Goal: Task Accomplishment & Management: Manage account settings

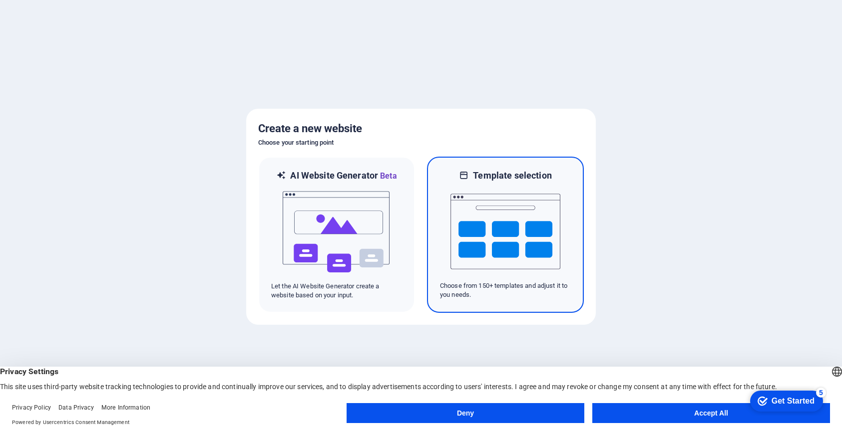
click at [463, 204] on img at bounding box center [505, 232] width 110 height 100
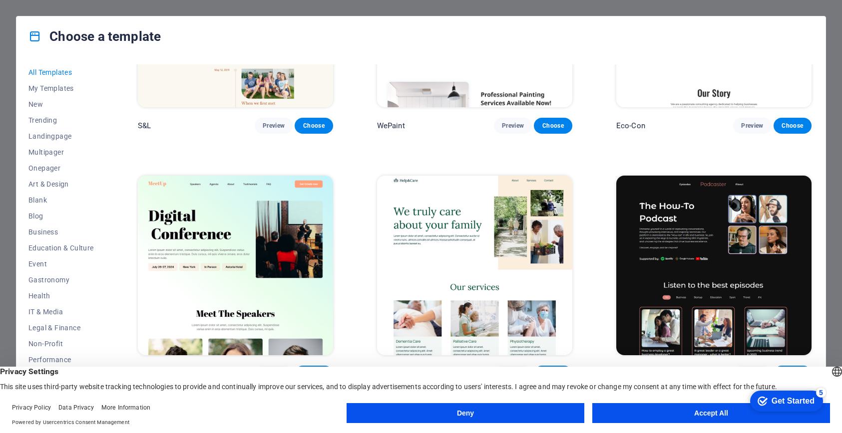
scroll to position [649, 0]
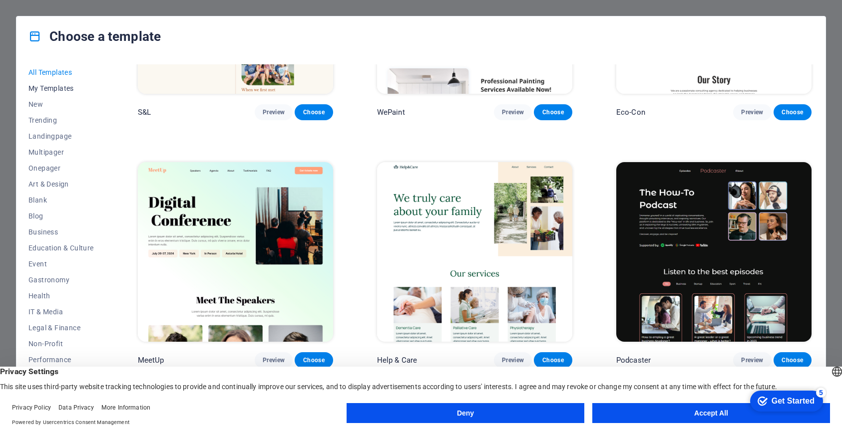
click at [58, 84] on span "My Templates" at bounding box center [60, 88] width 65 height 8
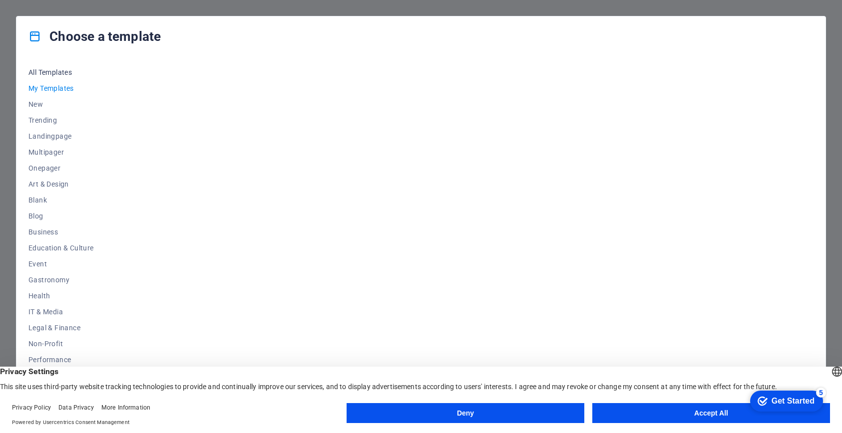
click at [54, 76] on button "All Templates" at bounding box center [60, 72] width 65 height 16
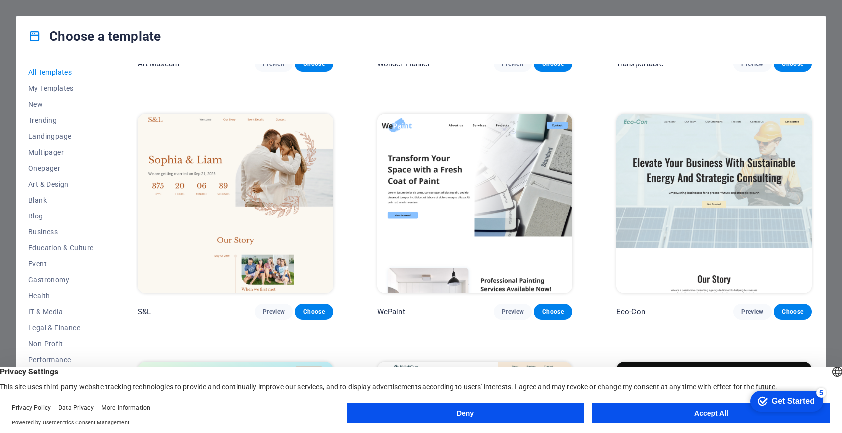
scroll to position [599, 0]
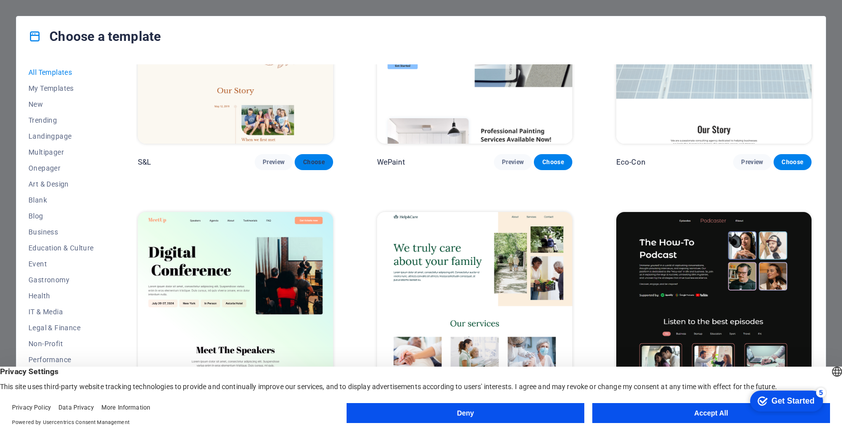
click at [309, 161] on span "Choose" at bounding box center [313, 162] width 22 height 8
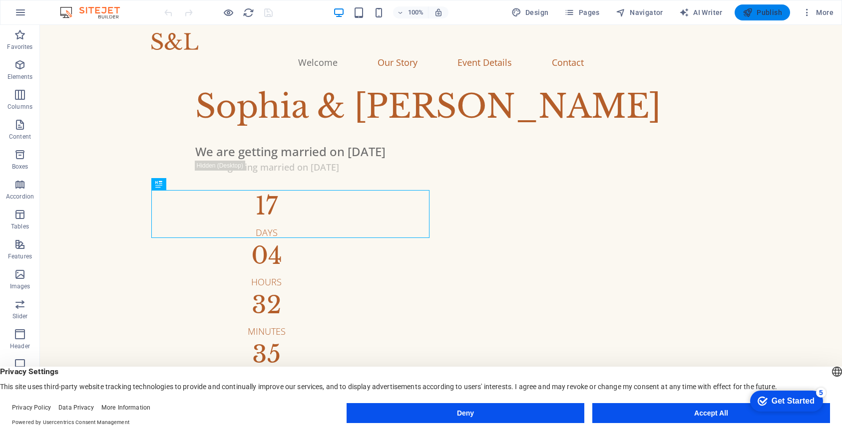
click at [758, 5] on button "Publish" at bounding box center [761, 12] width 55 height 16
click at [195, 131] on div "Sophia & Liam" at bounding box center [492, 107] width 595 height 48
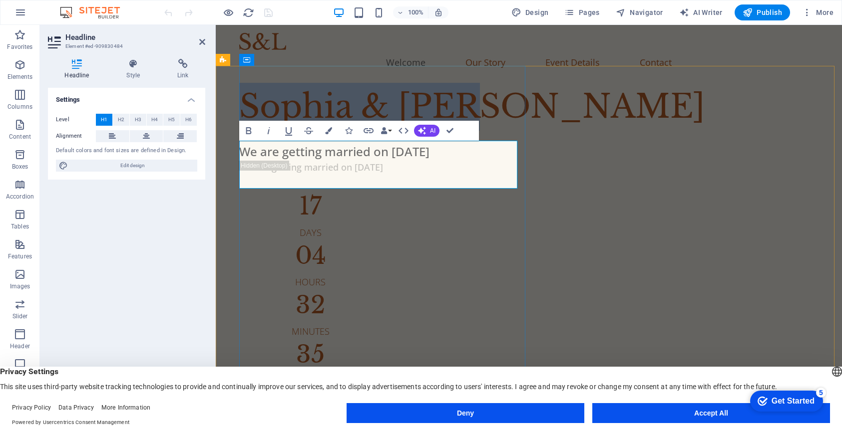
click at [328, 131] on h1 "Sophia & Liam" at bounding box center [536, 107] width 595 height 48
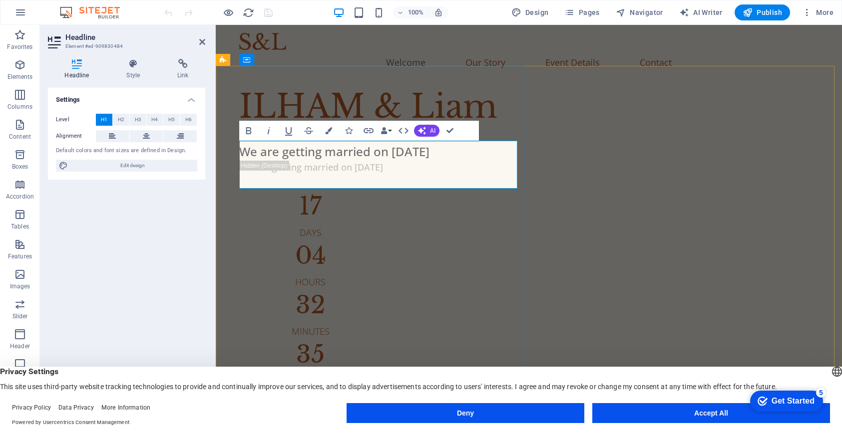
click at [425, 131] on h1 "ILHAM & Liam" at bounding box center [536, 107] width 595 height 48
click at [310, 131] on h1 "ILHAM & Liam" at bounding box center [536, 107] width 595 height 48
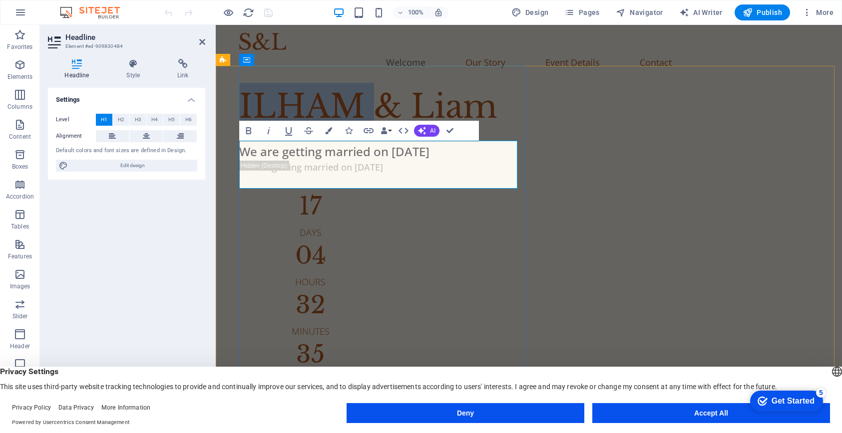
click at [310, 131] on h1 "ILHAM & Liam" at bounding box center [536, 107] width 595 height 48
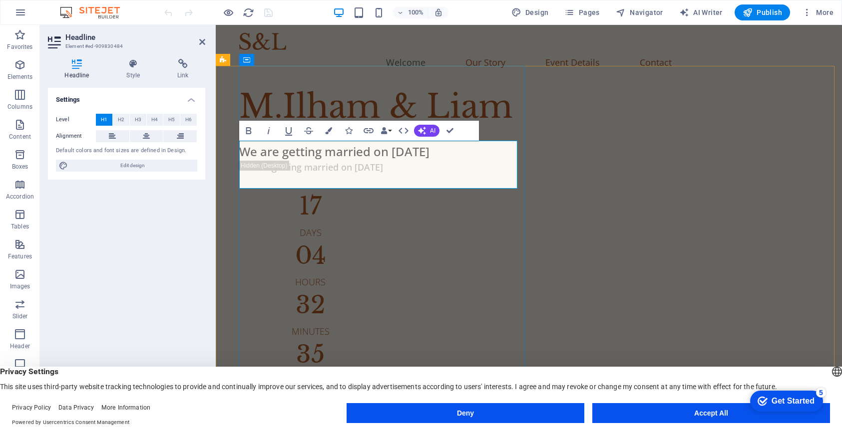
click at [462, 131] on h1 "M.Ilham & Liam" at bounding box center [536, 107] width 595 height 48
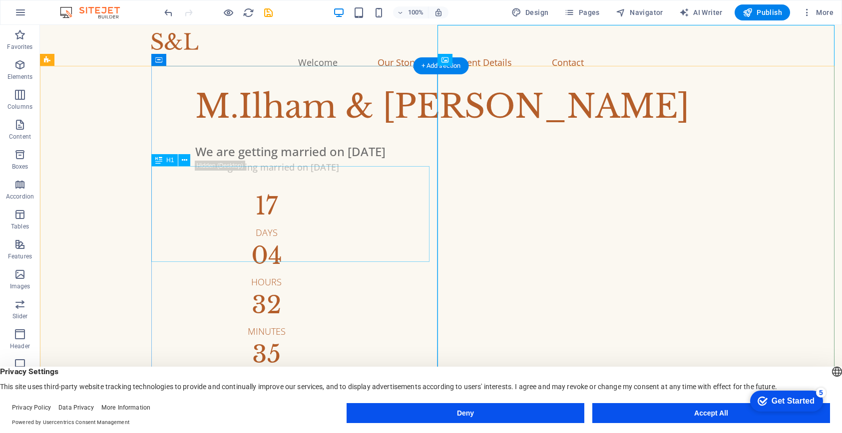
click at [361, 131] on div "M.Ilham & [PERSON_NAME]" at bounding box center [492, 107] width 595 height 48
click at [308, 131] on div "M.Ilham & [PERSON_NAME]" at bounding box center [492, 107] width 595 height 48
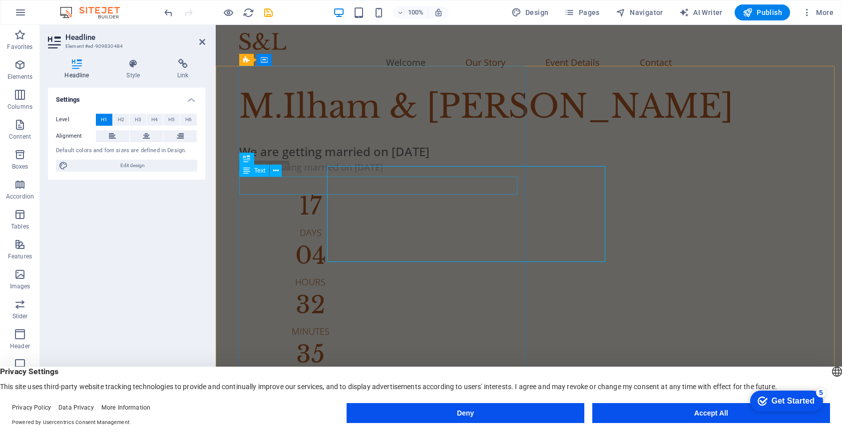
click at [308, 131] on h1 "M.Ilham & [PERSON_NAME]" at bounding box center [536, 107] width 595 height 48
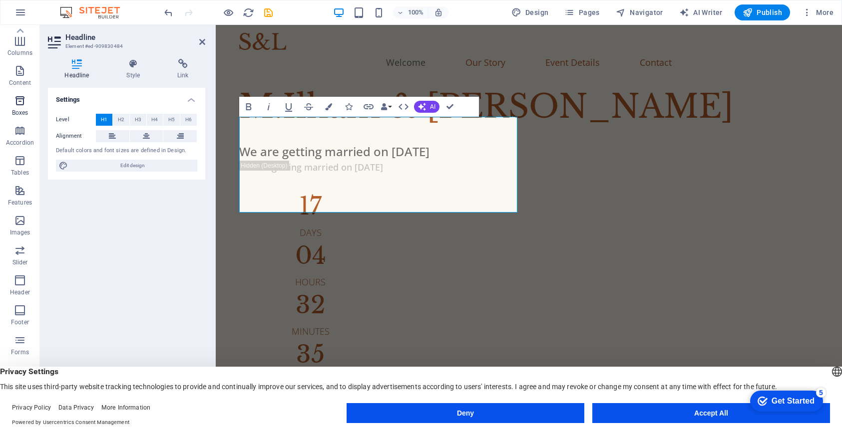
scroll to position [57, 0]
click at [135, 69] on h4 "Style" at bounding box center [135, 69] width 51 height 21
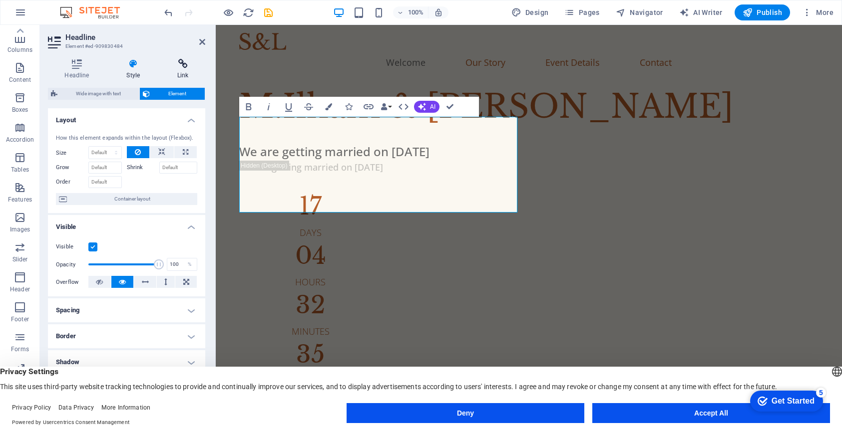
click at [180, 68] on icon at bounding box center [183, 64] width 44 height 10
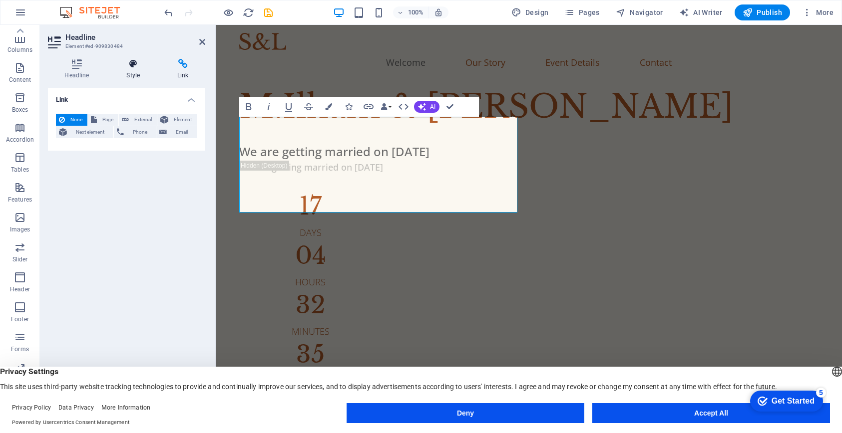
click at [149, 68] on icon at bounding box center [133, 64] width 47 height 10
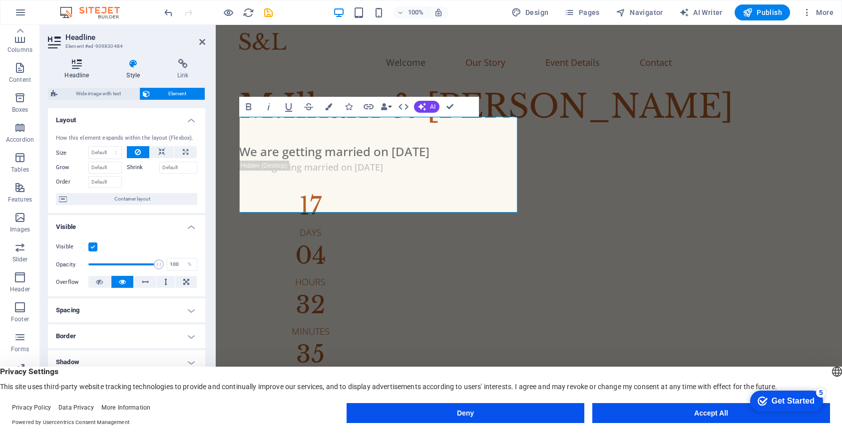
click at [93, 68] on icon at bounding box center [77, 64] width 58 height 10
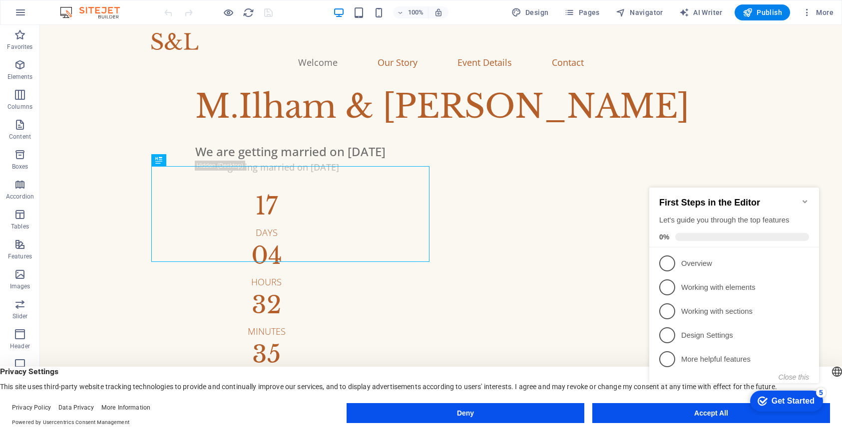
drag, startPoint x: 113, startPoint y: 5, endPoint x: 122, endPoint y: 9, distance: 9.6
click at [116, 7] on div "100% Design Pages Navigator AI Writer Publish More" at bounding box center [420, 12] width 841 height 24
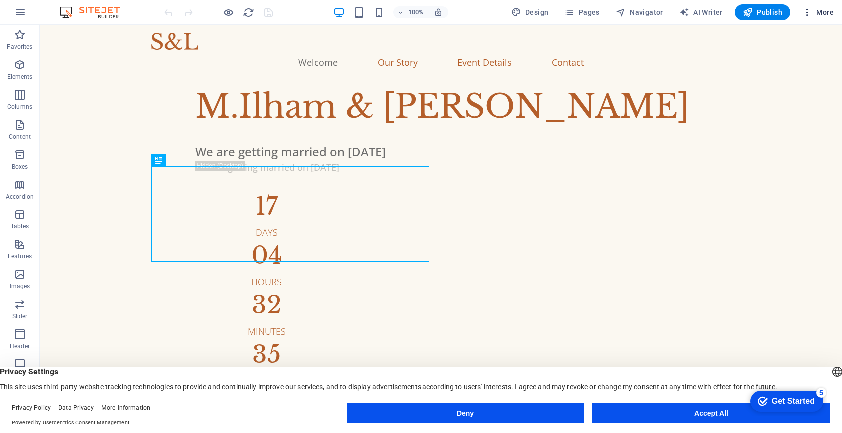
click at [814, 15] on span "More" at bounding box center [817, 12] width 31 height 10
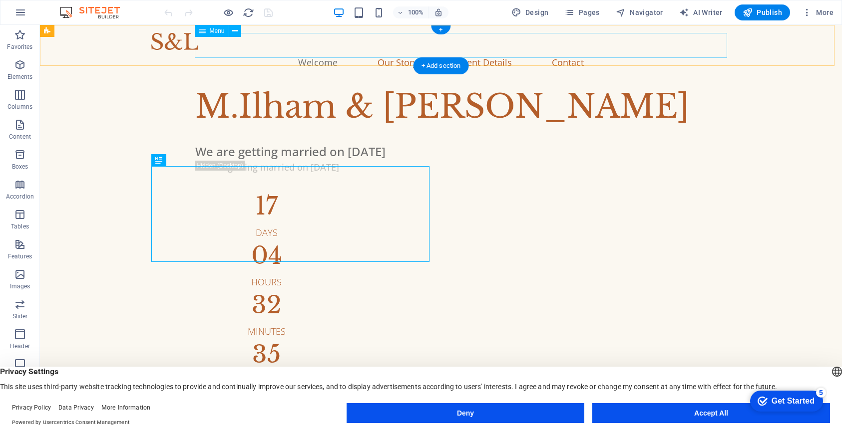
click at [329, 50] on nav "Welcome Our Story Event Details Contact" at bounding box center [440, 62] width 579 height 25
click at [330, 50] on nav "Welcome Our Story Event Details Contact" at bounding box center [440, 62] width 579 height 25
select select
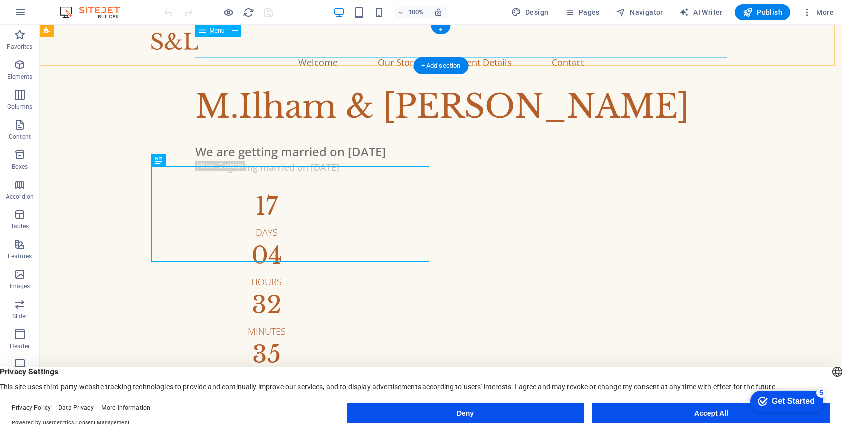
select select
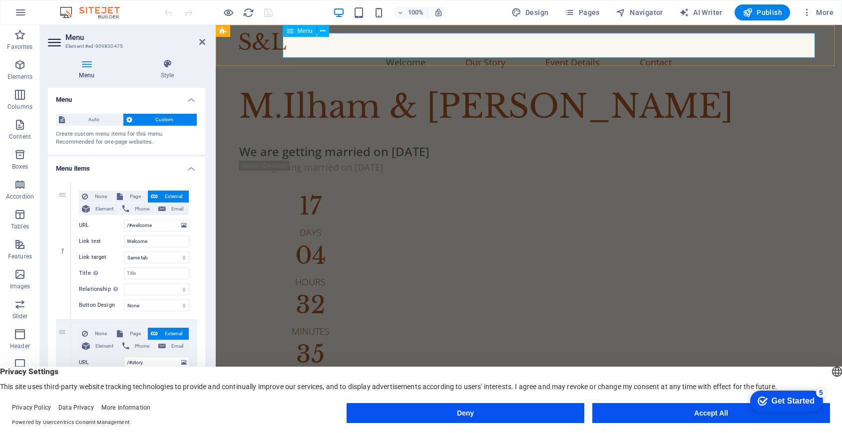
click at [419, 50] on nav "Welcome Our Story Event Details Contact" at bounding box center [528, 62] width 579 height 25
drag, startPoint x: 419, startPoint y: 43, endPoint x: 392, endPoint y: 80, distance: 45.7
click at [419, 50] on nav "Welcome Our Story Event Details Contact" at bounding box center [528, 62] width 579 height 25
click at [175, 121] on span "Custom" at bounding box center [164, 120] width 59 height 12
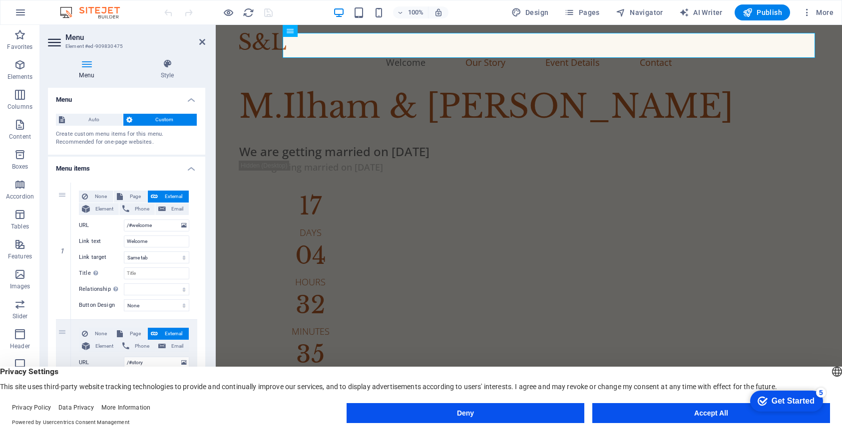
click at [149, 115] on span "Custom" at bounding box center [164, 120] width 59 height 12
drag, startPoint x: 155, startPoint y: 223, endPoint x: 146, endPoint y: 232, distance: 12.0
click at [138, 231] on input "/#welcome" at bounding box center [156, 226] width 65 height 12
type input "/"
select select
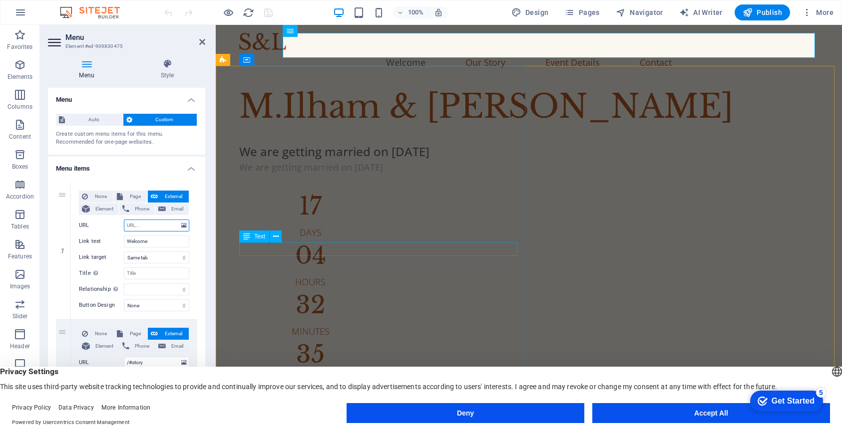
select select
click at [145, 226] on input "URL" at bounding box center [156, 226] width 65 height 12
paste input "[URL][DOMAIN_NAME]"
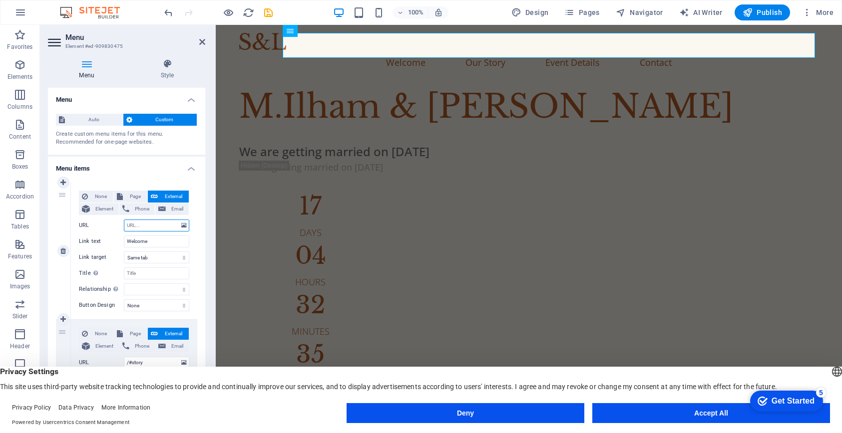
type input "[URL][DOMAIN_NAME]"
select select
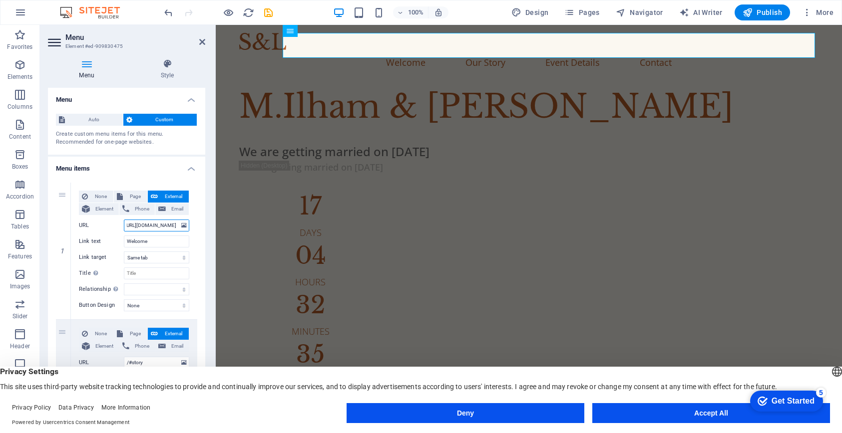
select select
type input "[URL][DOMAIN_NAME]"
click at [178, 141] on div "Create custom menu items for this menu. Recommended for one-page websites." at bounding box center [126, 138] width 141 height 16
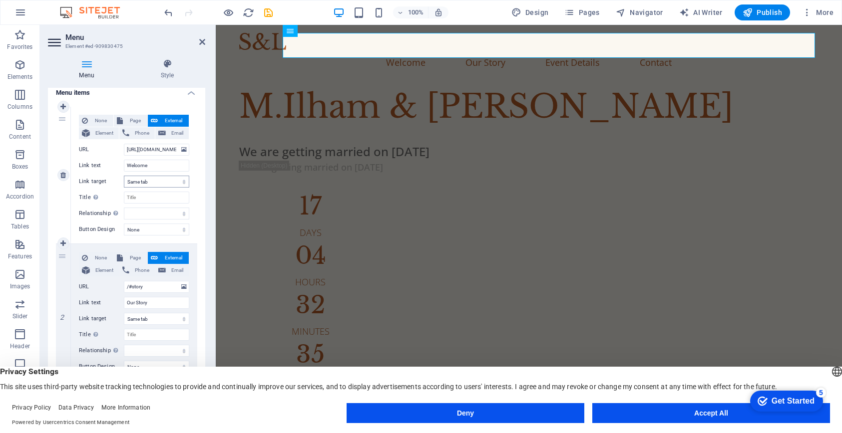
scroll to position [200, 0]
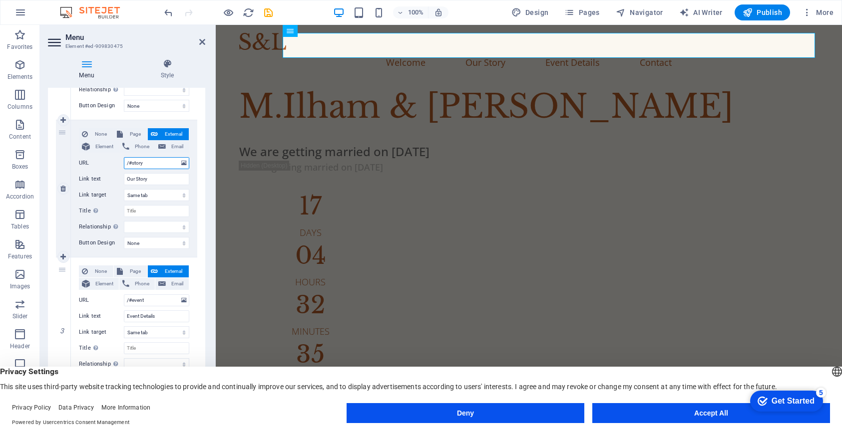
drag, startPoint x: 156, startPoint y: 163, endPoint x: 95, endPoint y: 162, distance: 61.4
click at [95, 162] on div "URL /#story" at bounding box center [134, 163] width 110 height 12
paste input "[URL][DOMAIN_NAME]"
type input "[URL][DOMAIN_NAME]"
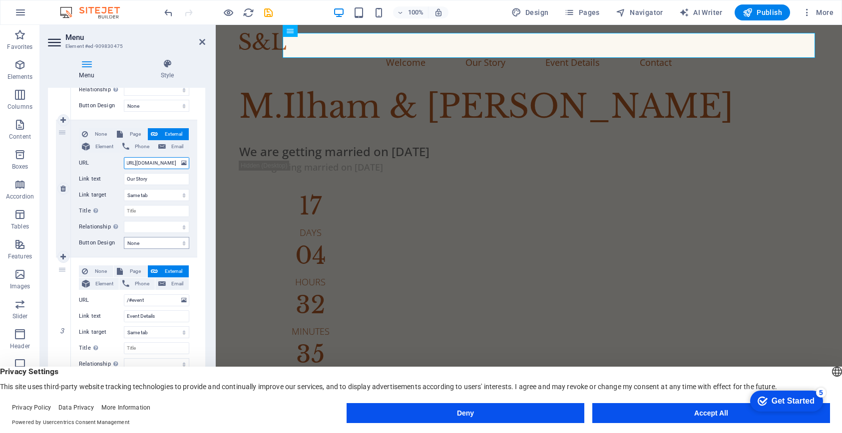
select select
type input "[URL][DOMAIN_NAME]"
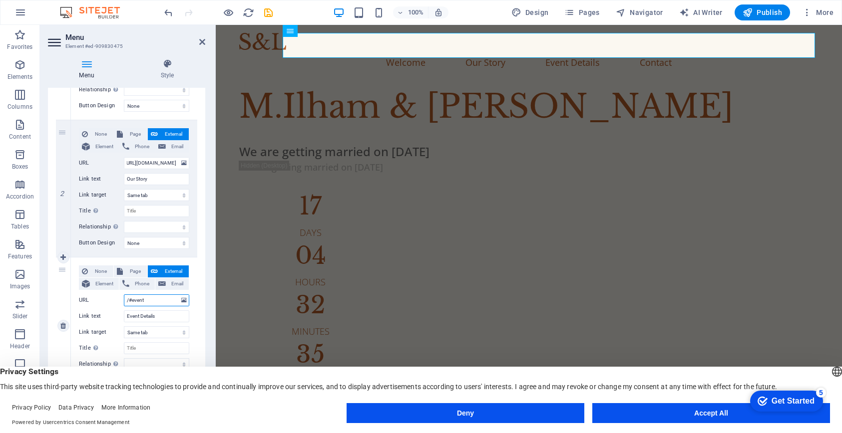
scroll to position [0, 0]
drag, startPoint x: 154, startPoint y: 301, endPoint x: 104, endPoint y: 301, distance: 50.4
click at [104, 301] on div "URL /#event" at bounding box center [134, 301] width 110 height 12
paste input "[URL][DOMAIN_NAME]"
type input "[URL][DOMAIN_NAME]"
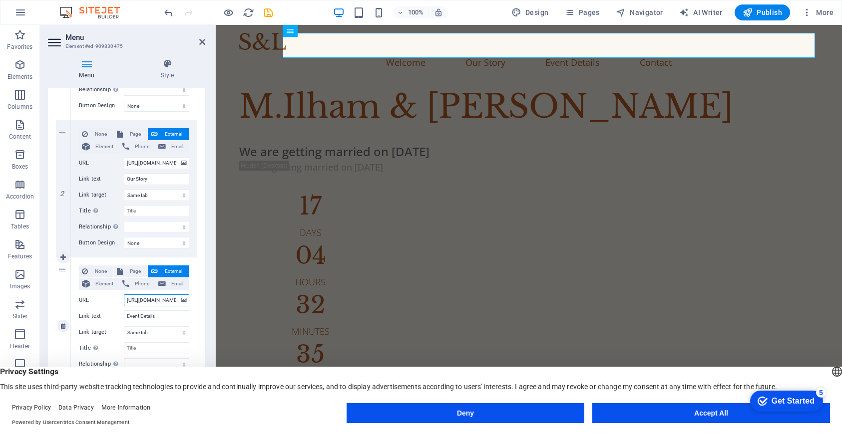
scroll to position [0, 17]
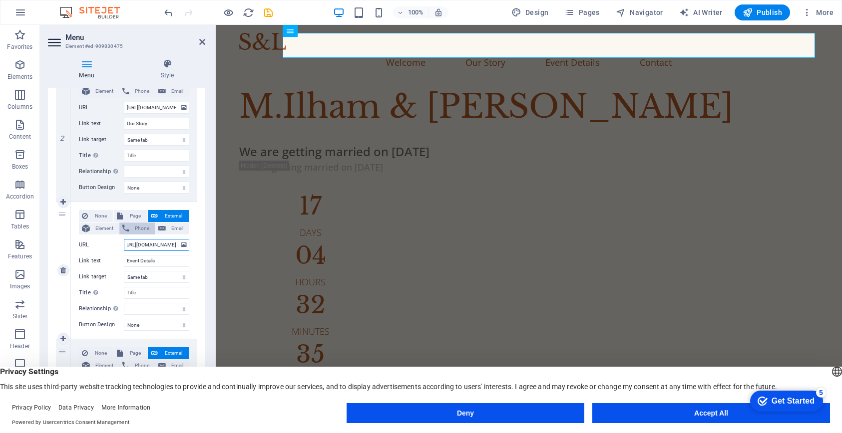
select select
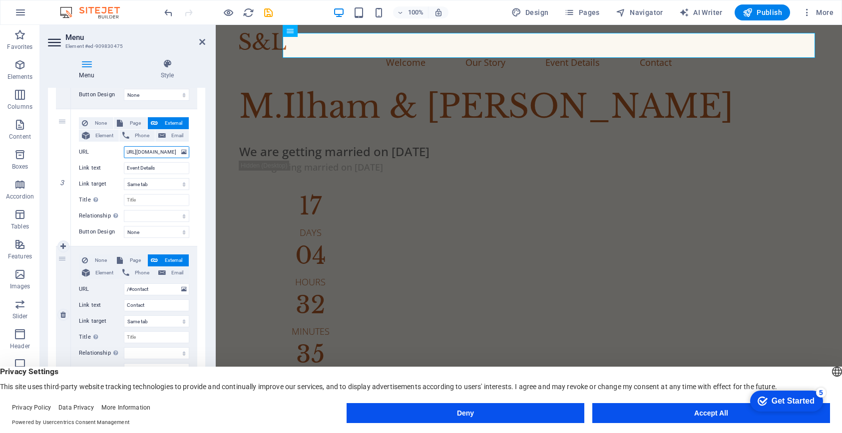
scroll to position [350, 0]
type input "[URL][DOMAIN_NAME]"
drag, startPoint x: 153, startPoint y: 291, endPoint x: 73, endPoint y: 288, distance: 80.4
click at [74, 289] on div "None Page External Element Phone Email Page Home Subpage Legal Notice Privacy E…" at bounding box center [134, 313] width 126 height 137
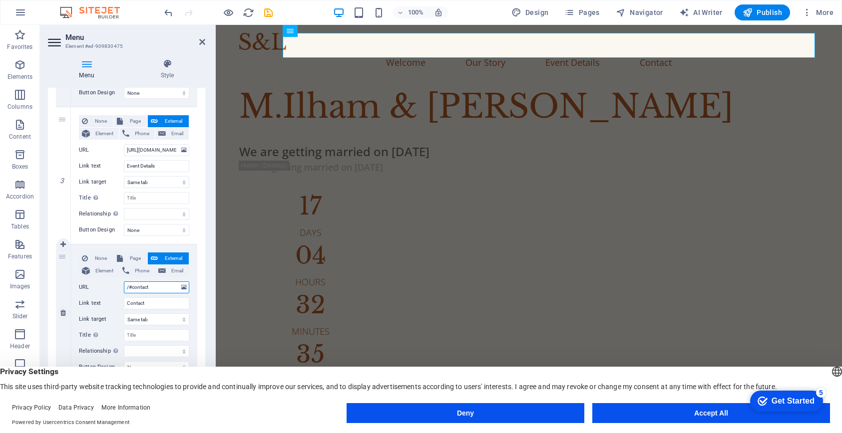
paste input "[URL][DOMAIN_NAME]"
type input "[URL][DOMAIN_NAME]"
select select
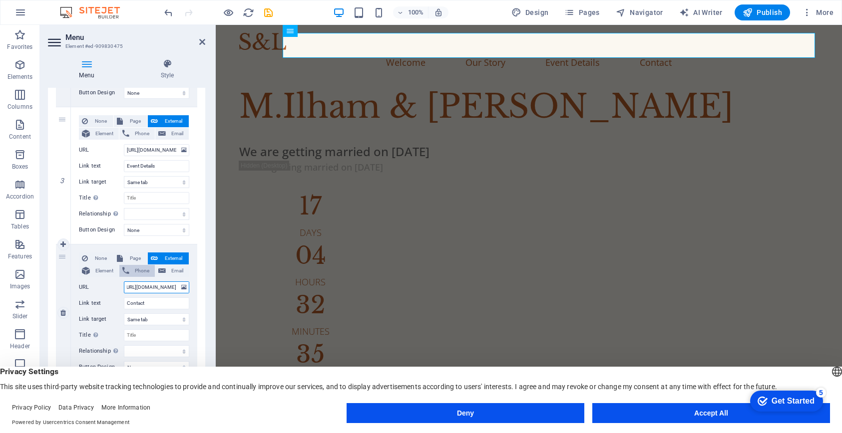
select select
type input "[URL][DOMAIN_NAME]"
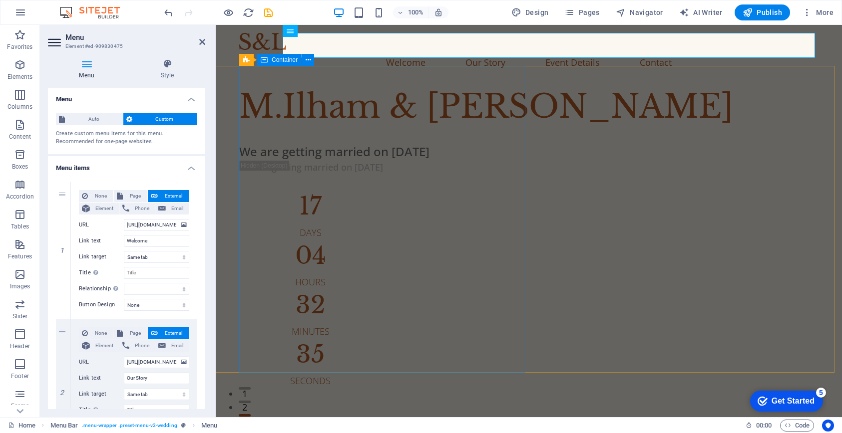
click at [367, 101] on div "M.[PERSON_NAME] & [PERSON_NAME] are getting married on [DATE] We are getting ma…" at bounding box center [540, 235] width 602 height 305
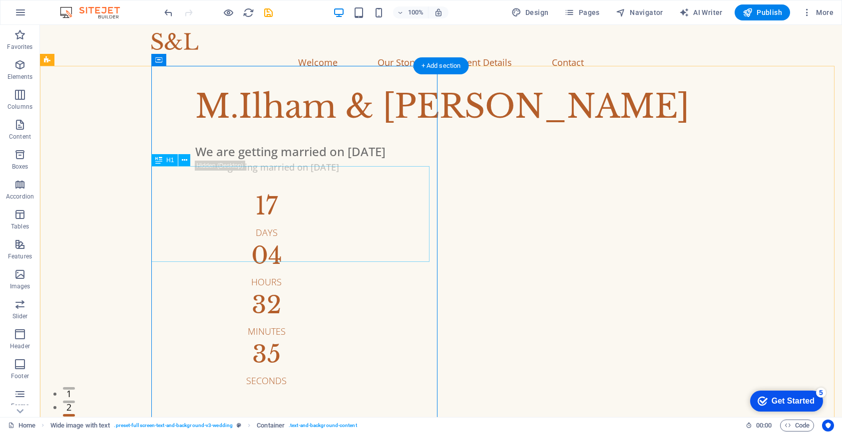
click at [226, 131] on div "M.Ilham & [PERSON_NAME]" at bounding box center [492, 107] width 595 height 48
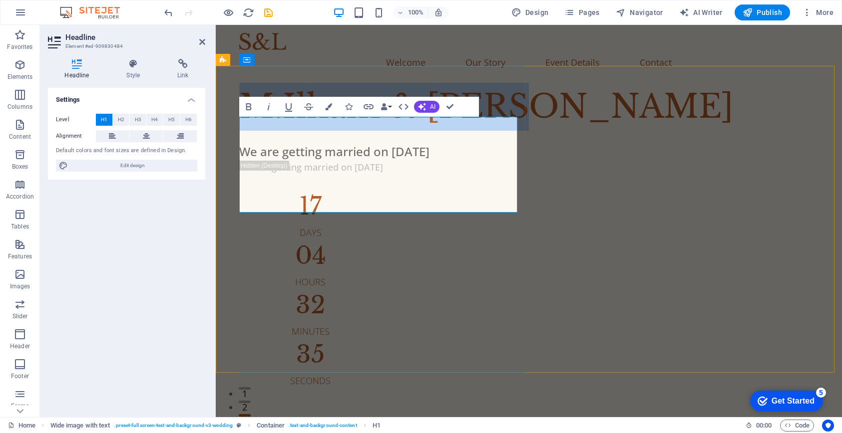
click at [366, 131] on h1 "M.Ilham & [PERSON_NAME]" at bounding box center [536, 107] width 595 height 48
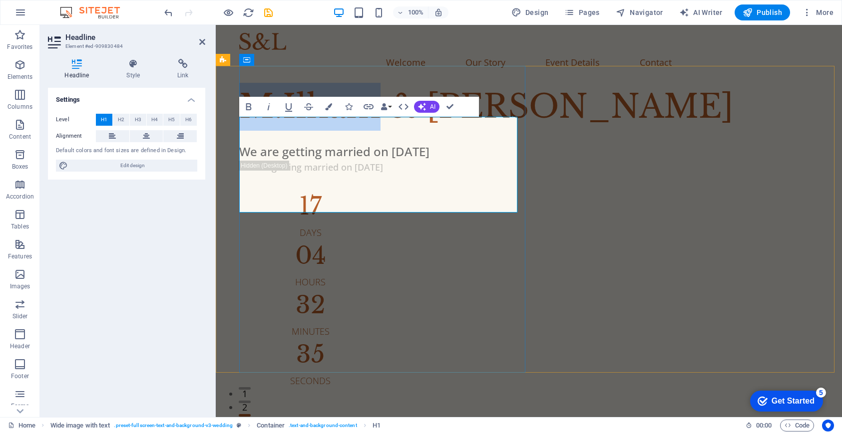
drag, startPoint x: 378, startPoint y: 137, endPoint x: 254, endPoint y: 140, distance: 123.8
click at [254, 131] on h1 "M.Ilham & [PERSON_NAME]" at bounding box center [536, 107] width 595 height 48
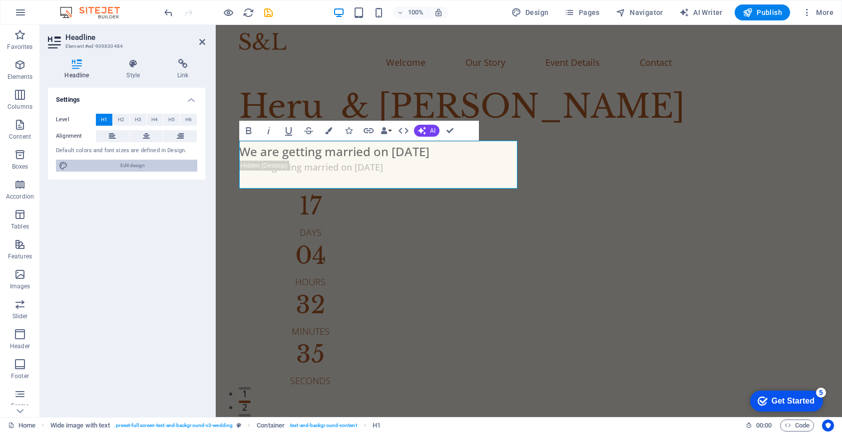
click at [136, 162] on span "Edit design" at bounding box center [132, 166] width 123 height 12
select select "px"
select select "300"
select select "px"
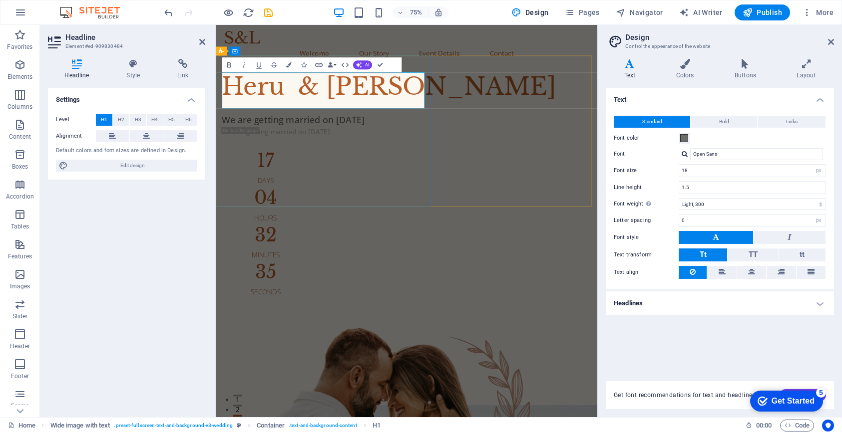
click at [278, 109] on h1 "Heru & Ryan" at bounding box center [470, 107] width 493 height 48
click at [301, 114] on h1 "Heru & Ryan" at bounding box center [470, 107] width 493 height 48
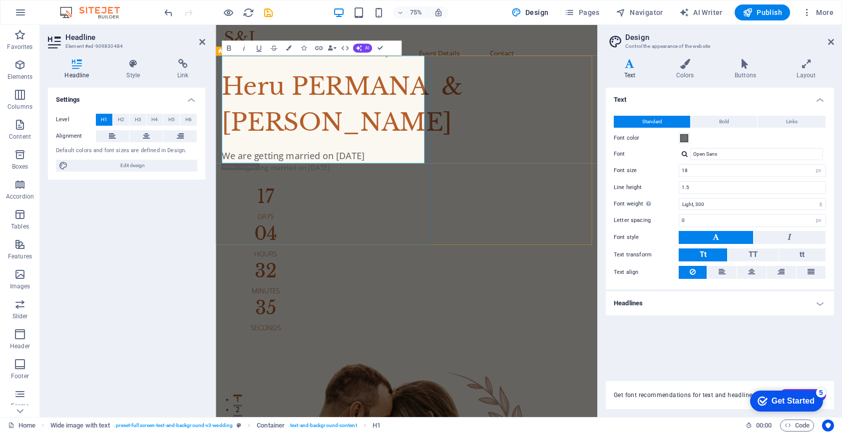
drag, startPoint x: 258, startPoint y: 137, endPoint x: 249, endPoint y: 140, distance: 9.9
click at [250, 139] on h1 "Heru PERMANA & Ryan" at bounding box center [470, 131] width 493 height 96
click at [249, 141] on h1 "Heru PERMANA & Ryan" at bounding box center [470, 131] width 493 height 96
drag, startPoint x: 249, startPoint y: 141, endPoint x: 402, endPoint y: 142, distance: 153.2
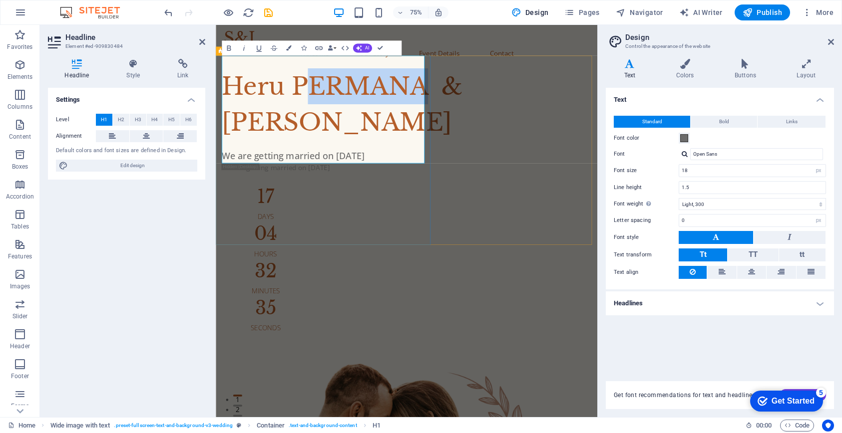
click at [402, 142] on h1 "Heru PERMANA & Ryan" at bounding box center [470, 131] width 493 height 96
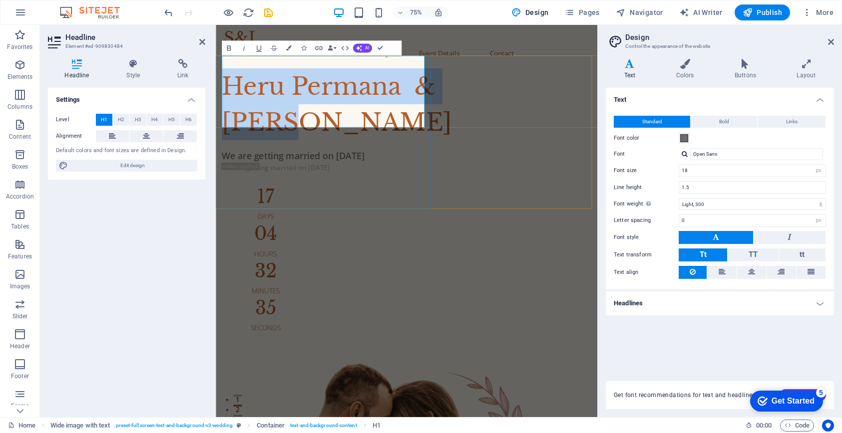
drag, startPoint x: 318, startPoint y: 142, endPoint x: 235, endPoint y: 89, distance: 98.7
click at [235, 89] on h1 "Heru Permana & Ryan" at bounding box center [470, 131] width 493 height 96
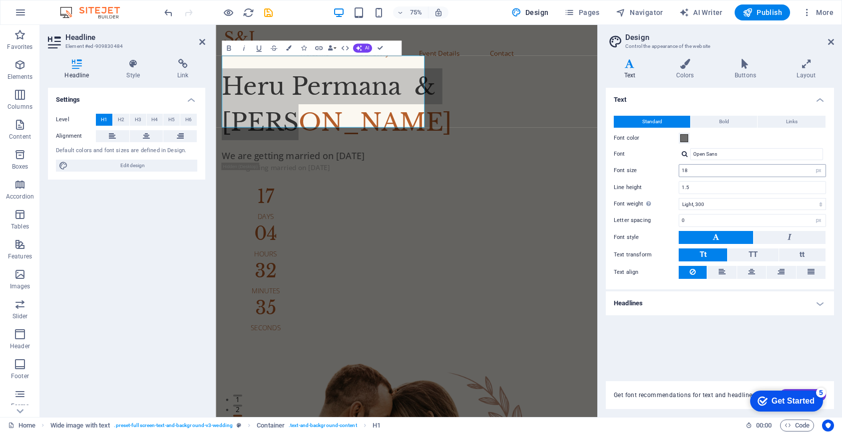
click at [707, 168] on input "18" at bounding box center [752, 171] width 146 height 12
click at [777, 173] on input "18" at bounding box center [752, 171] width 146 height 12
click at [680, 335] on div "Text Standard Bold Links Font color Font Open Sans Font size 12 rem px Line hei…" at bounding box center [719, 229] width 228 height 282
click at [121, 135] on button at bounding box center [112, 136] width 33 height 12
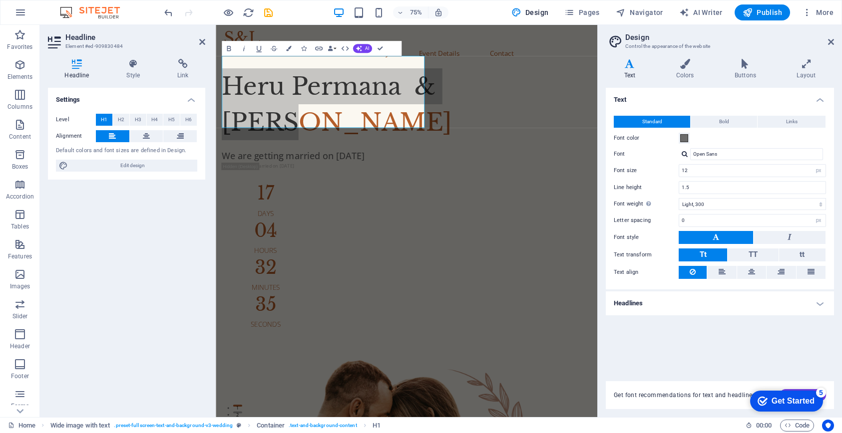
click at [117, 138] on button at bounding box center [112, 136] width 33 height 12
click at [145, 137] on icon at bounding box center [146, 136] width 7 height 12
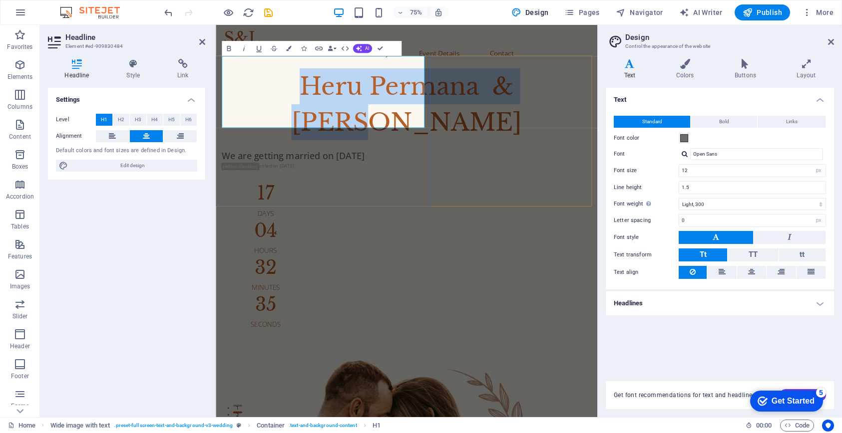
click at [352, 131] on h1 "Heru Permana & Ryan" at bounding box center [470, 131] width 493 height 96
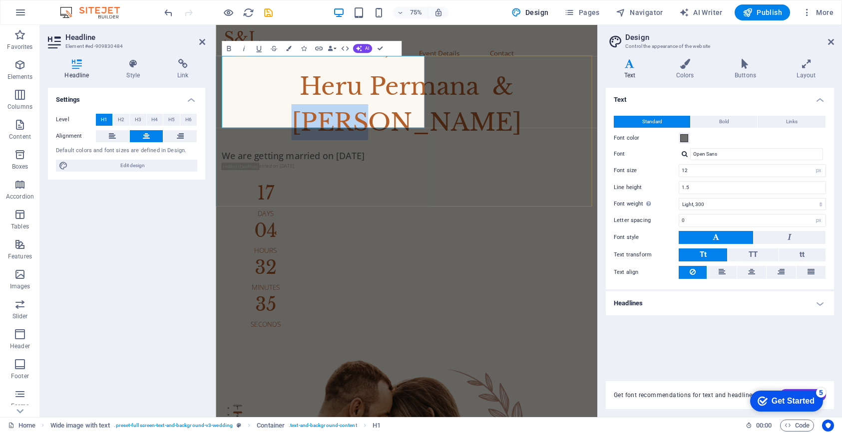
click at [352, 131] on h1 "Heru Permana & Ryan" at bounding box center [470, 131] width 493 height 96
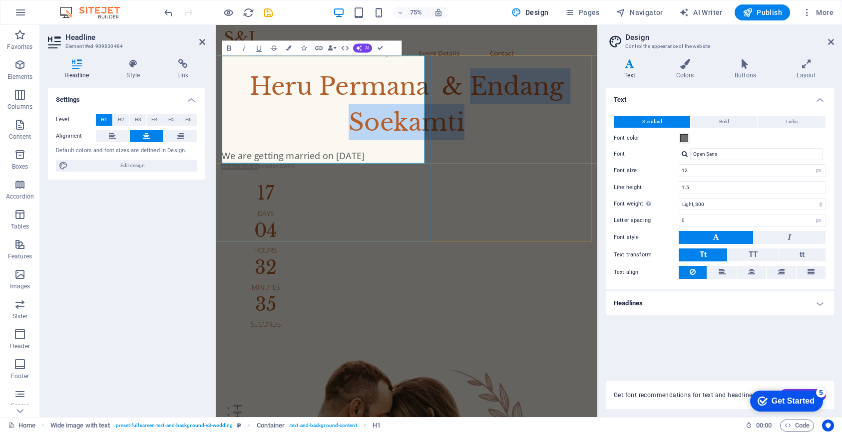
drag, startPoint x: 319, startPoint y: 134, endPoint x: 442, endPoint y: 185, distance: 132.9
click at [442, 179] on h1 "Heru Permana & Endang Soekamti" at bounding box center [470, 131] width 493 height 96
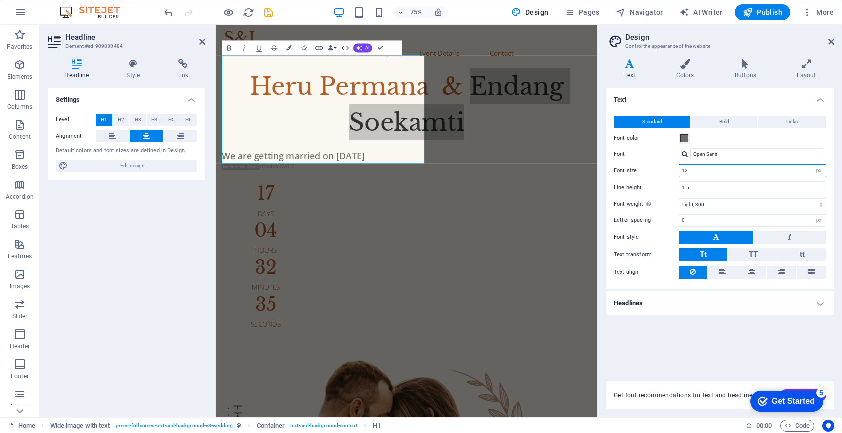
click at [705, 173] on input "12" at bounding box center [752, 171] width 146 height 12
type input "10"
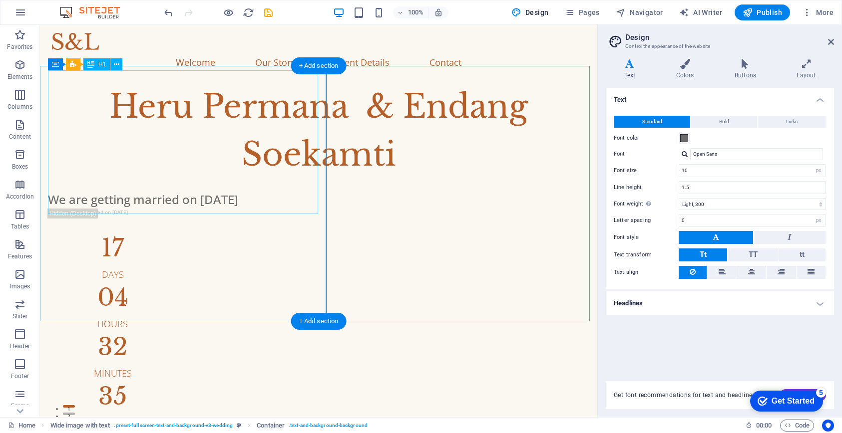
click at [207, 163] on div "Heru Permana & Endang Soekamti" at bounding box center [318, 131] width 541 height 96
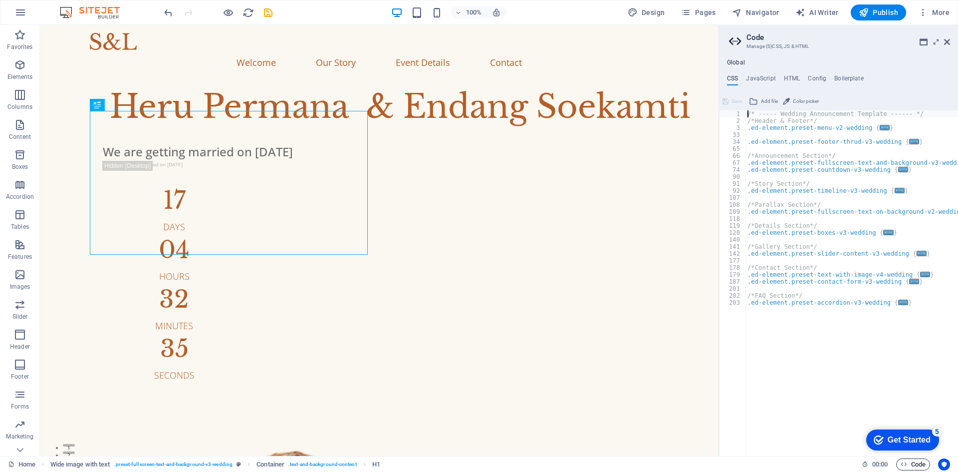
click at [841, 43] on icon at bounding box center [936, 42] width 0 height 8
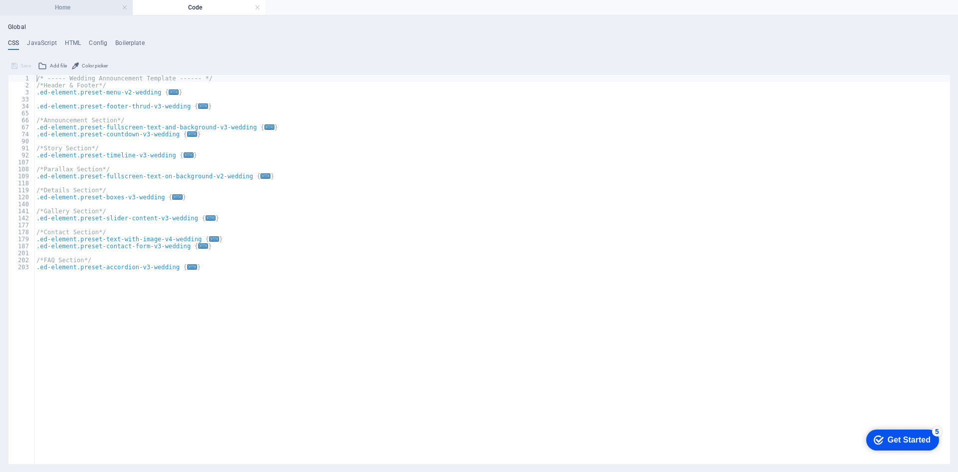
click at [73, 8] on h4 "Home" at bounding box center [66, 7] width 133 height 11
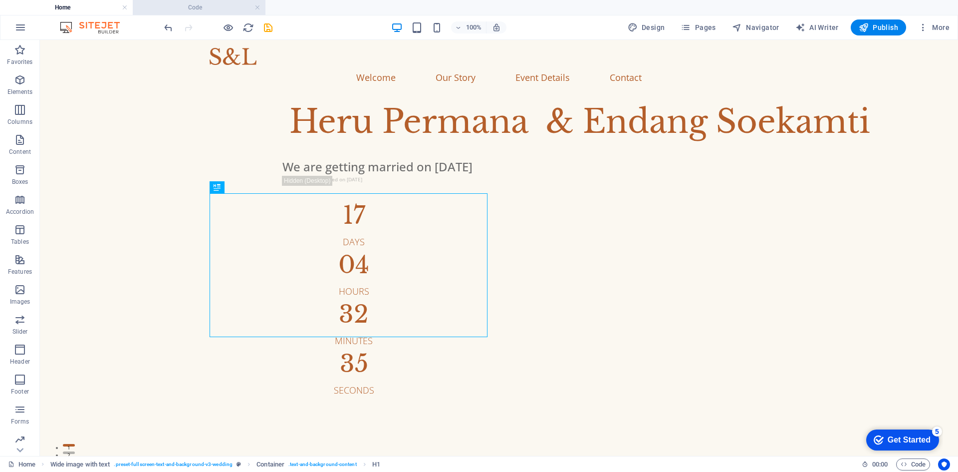
click at [169, 13] on li "Code" at bounding box center [199, 7] width 133 height 15
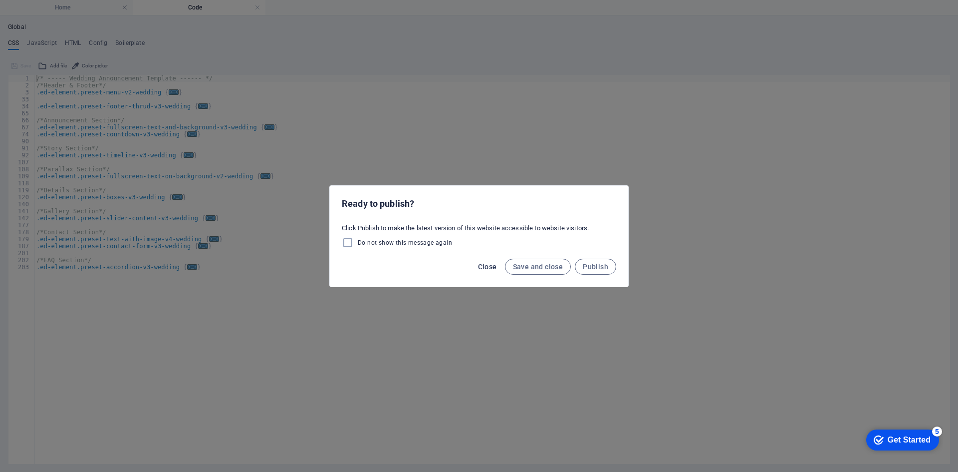
click at [496, 267] on span "Close" at bounding box center [487, 267] width 19 height 8
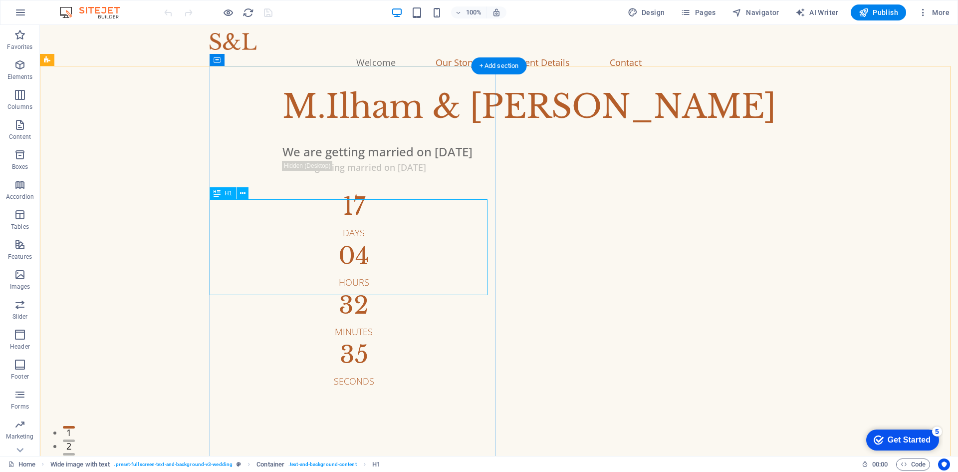
click at [283, 131] on div "M.Ilham & [PERSON_NAME]" at bounding box center [580, 107] width 595 height 48
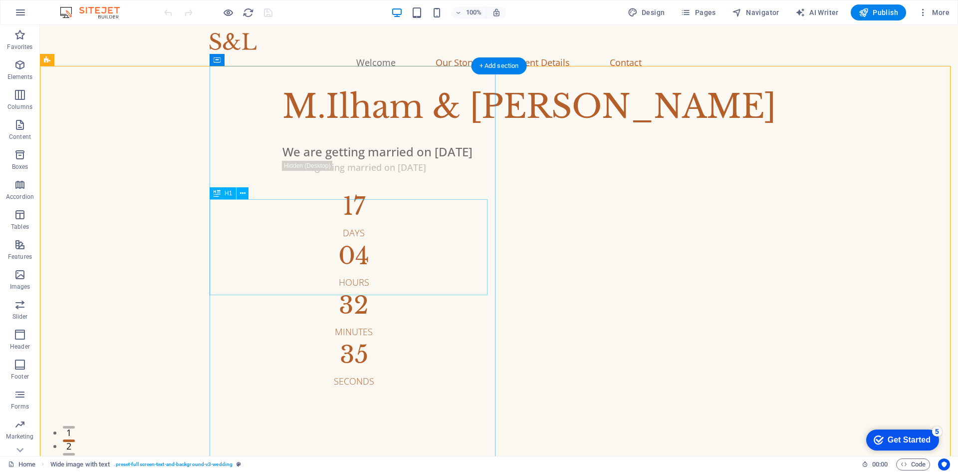
click at [311, 131] on div "M.Ilham & [PERSON_NAME]" at bounding box center [580, 107] width 595 height 48
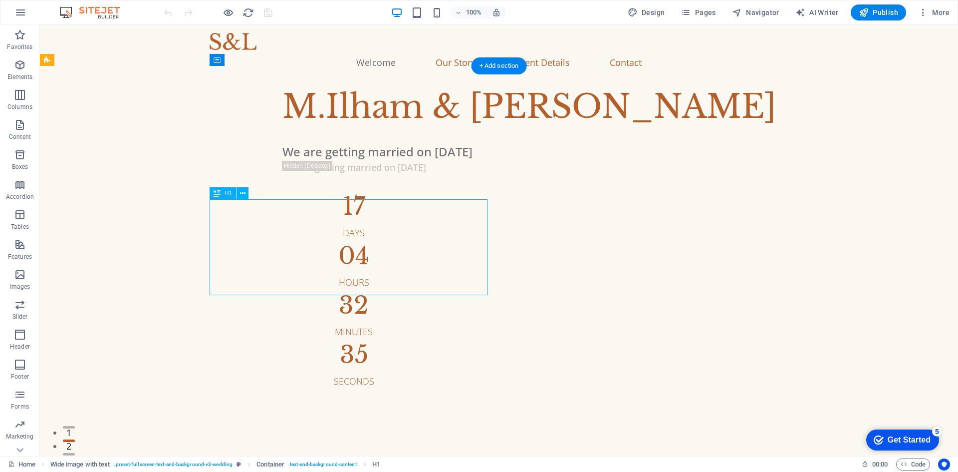
click at [311, 131] on div "M.Ilham & [PERSON_NAME]" at bounding box center [580, 107] width 595 height 48
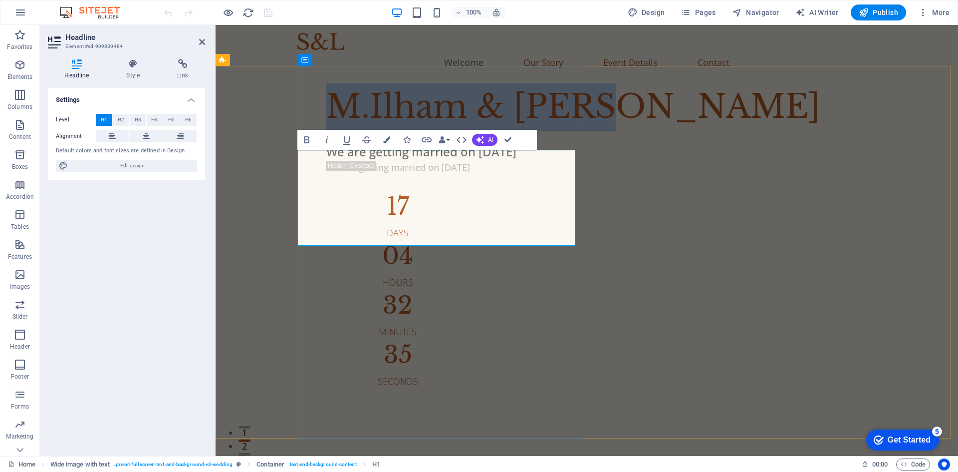
click at [411, 131] on h1 "M.Ilham & [PERSON_NAME]" at bounding box center [623, 107] width 595 height 48
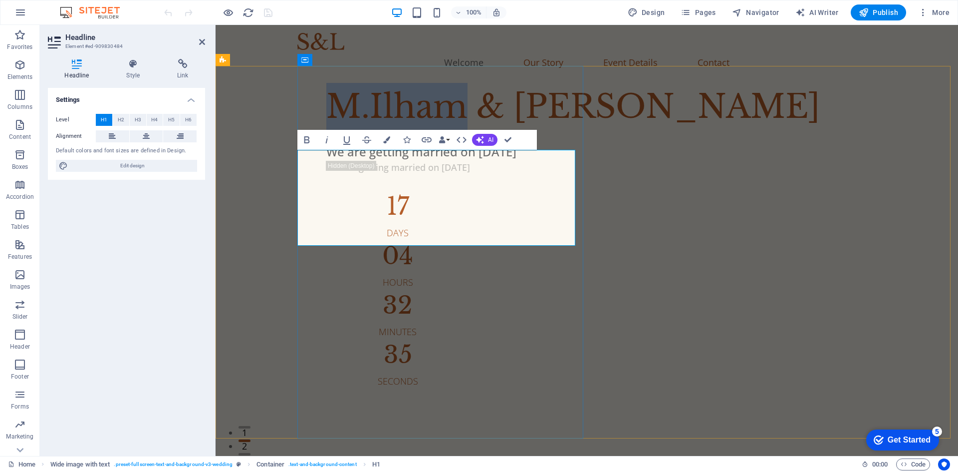
drag, startPoint x: 433, startPoint y: 178, endPoint x: 298, endPoint y: 178, distance: 135.3
click at [326, 131] on h1 "M.Ilham & [PERSON_NAME]" at bounding box center [623, 107] width 595 height 48
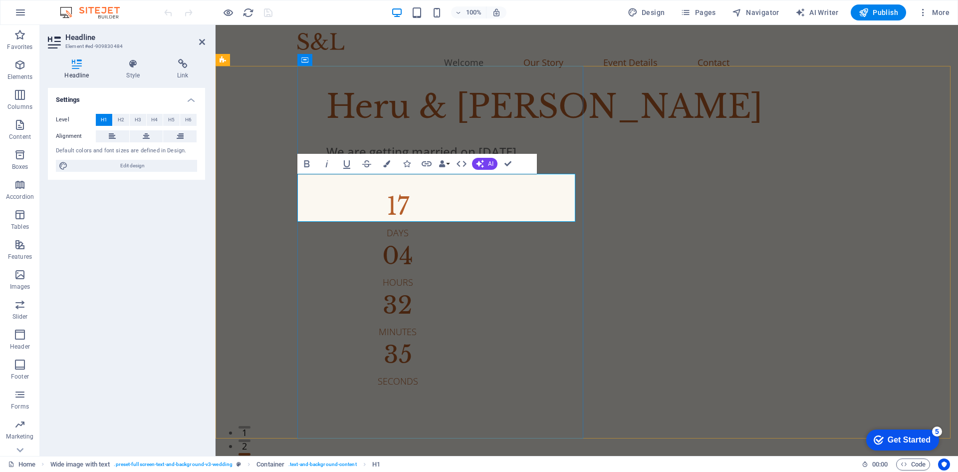
click at [492, 131] on h1 "Heru & [PERSON_NAME]" at bounding box center [623, 107] width 595 height 48
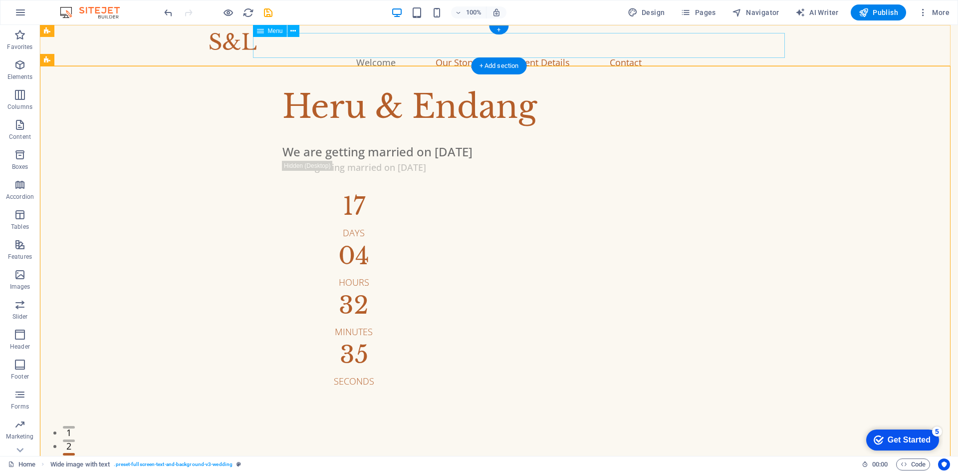
click at [394, 50] on nav "Welcome Our Story Event Details Contact" at bounding box center [499, 62] width 579 height 25
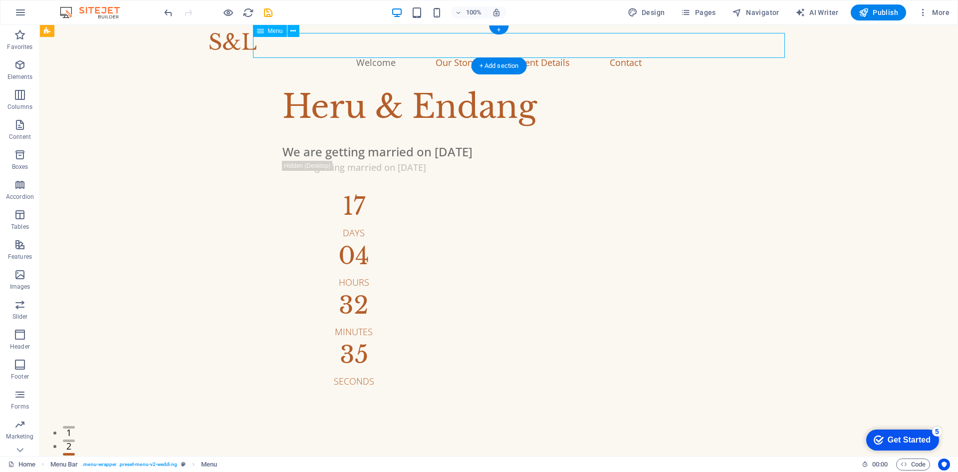
click at [394, 50] on nav "Welcome Our Story Event Details Contact" at bounding box center [499, 62] width 579 height 25
click at [219, 50] on nav "Welcome Our Story Event Details Contact" at bounding box center [499, 62] width 579 height 25
select select
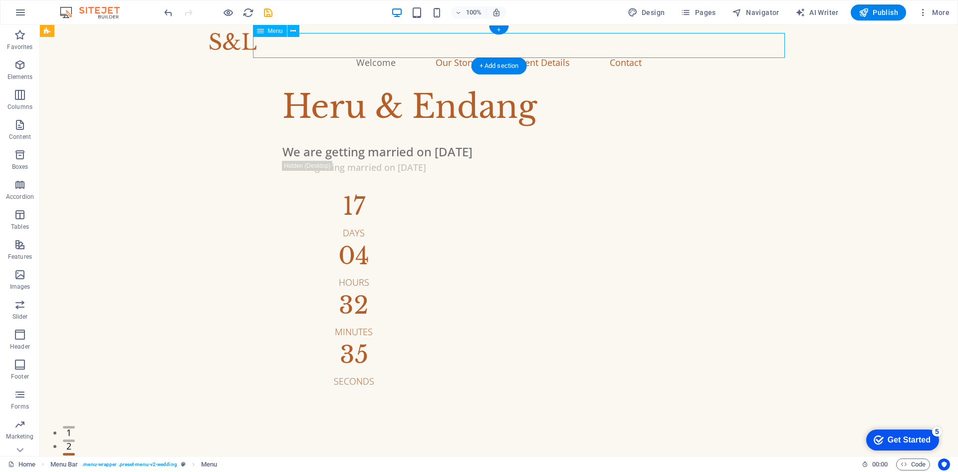
select select
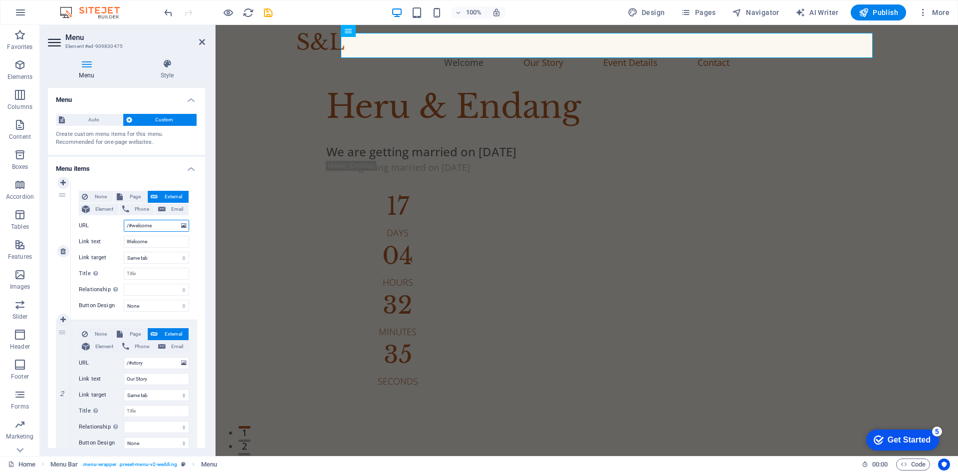
drag, startPoint x: 153, startPoint y: 227, endPoint x: 89, endPoint y: 228, distance: 63.9
click at [90, 228] on div "URL /#welcome" at bounding box center [134, 226] width 110 height 12
paste input "[URL][DOMAIN_NAME]"
type input "[URL][DOMAIN_NAME]"
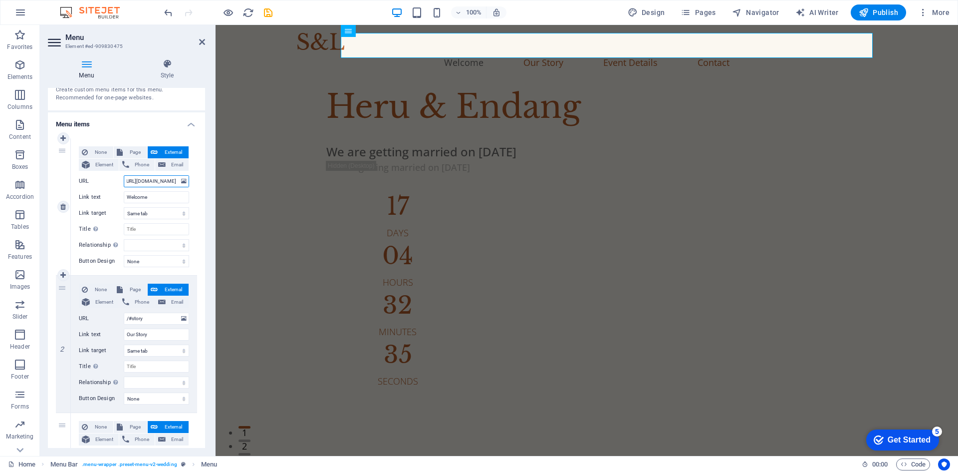
select select
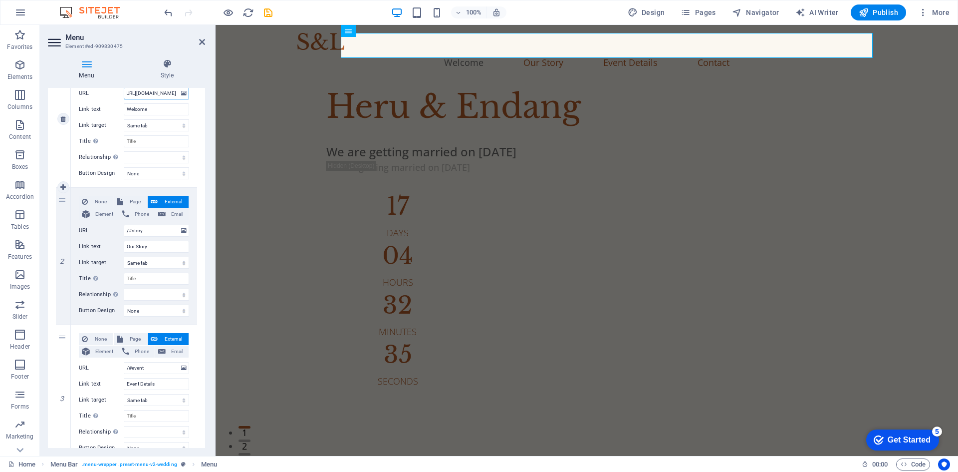
scroll to position [150, 0]
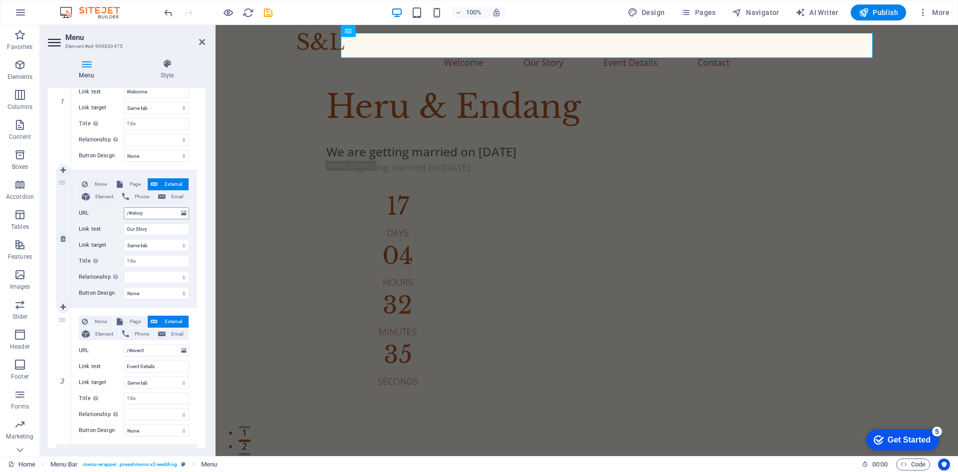
type input "[URL][DOMAIN_NAME]"
drag, startPoint x: 152, startPoint y: 213, endPoint x: 90, endPoint y: 219, distance: 62.7
click at [90, 219] on div "None Page External Element Phone Email Page Home Subpage Legal Notice Privacy E…" at bounding box center [134, 230] width 110 height 105
paste input "[URL][DOMAIN_NAME]"
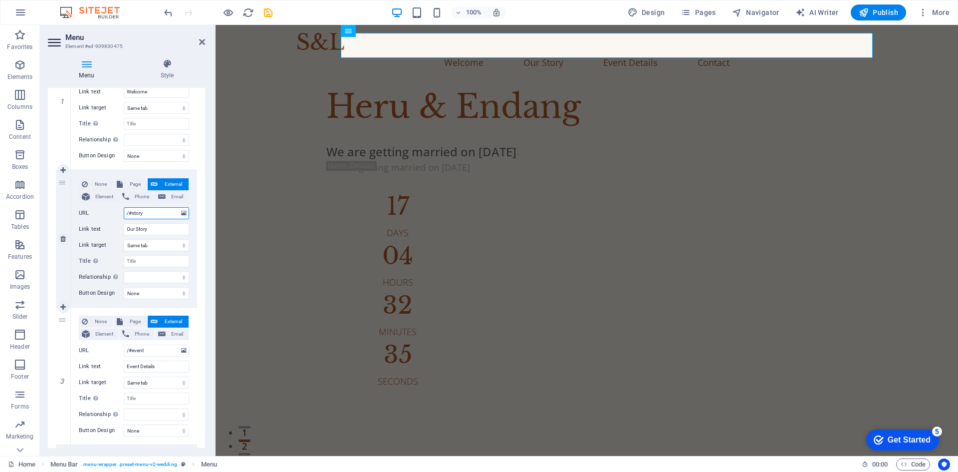
type input "[URL][DOMAIN_NAME]"
select select
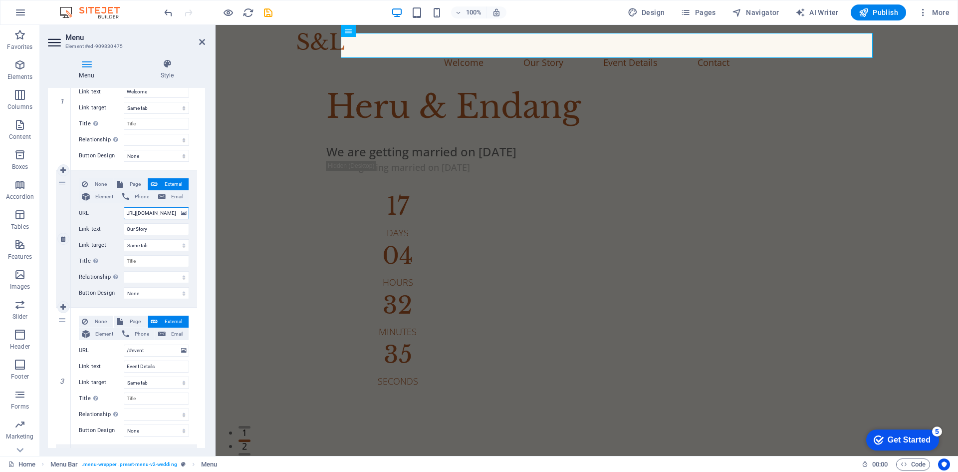
select select
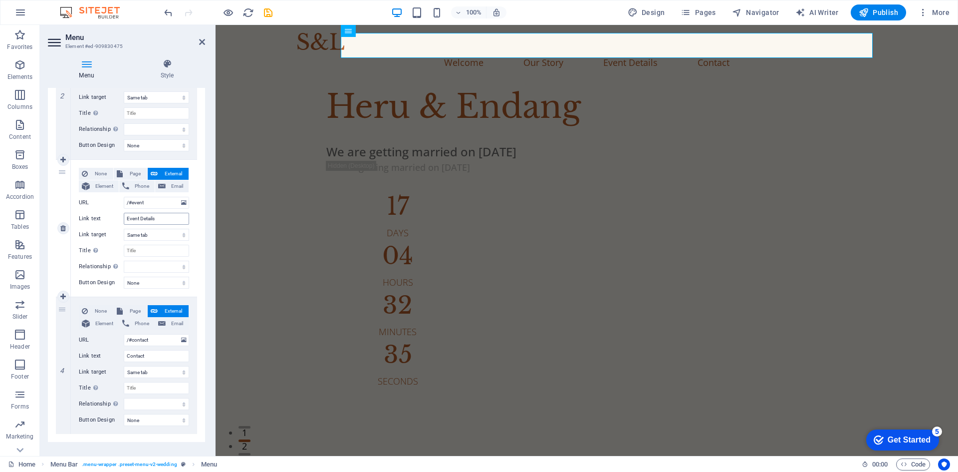
scroll to position [300, 0]
type input "[URL][DOMAIN_NAME]"
drag, startPoint x: 152, startPoint y: 204, endPoint x: 100, endPoint y: 207, distance: 51.5
click at [100, 207] on div "None Page External Element Phone Email Page Home Subpage Legal Notice Privacy E…" at bounding box center [134, 218] width 110 height 105
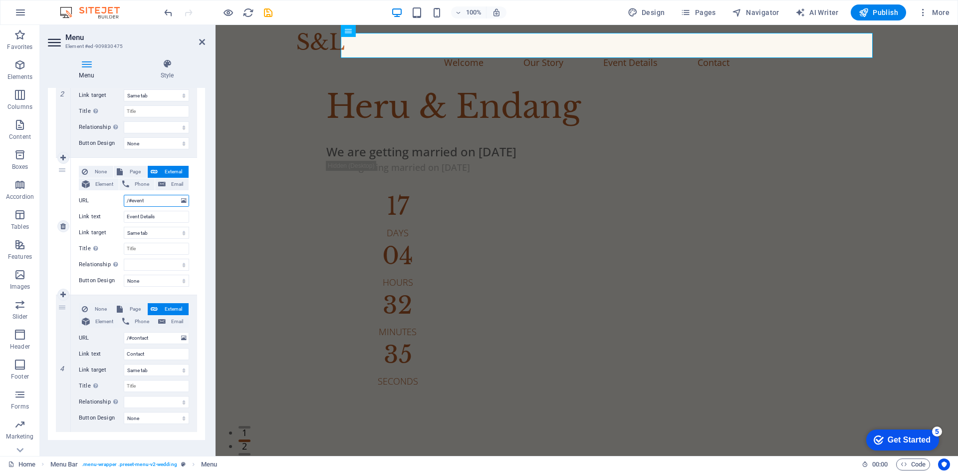
paste input "[URL][DOMAIN_NAME]"
type input "[URL][DOMAIN_NAME]"
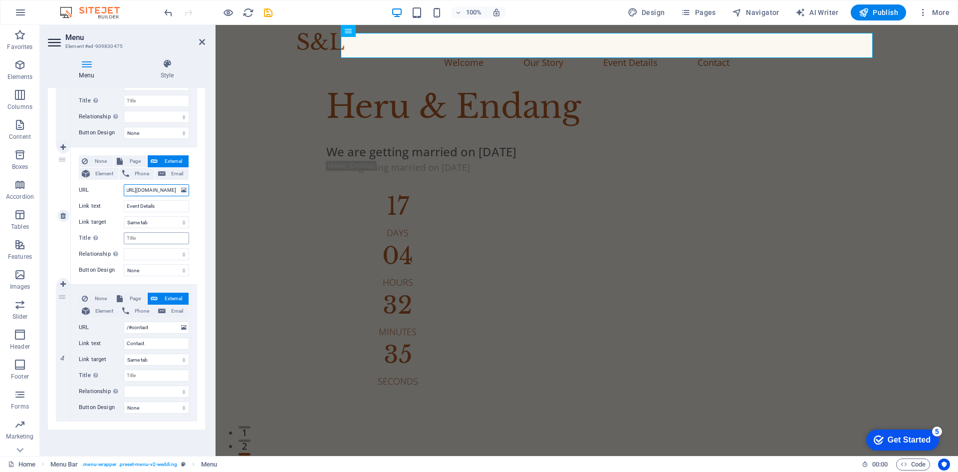
select select
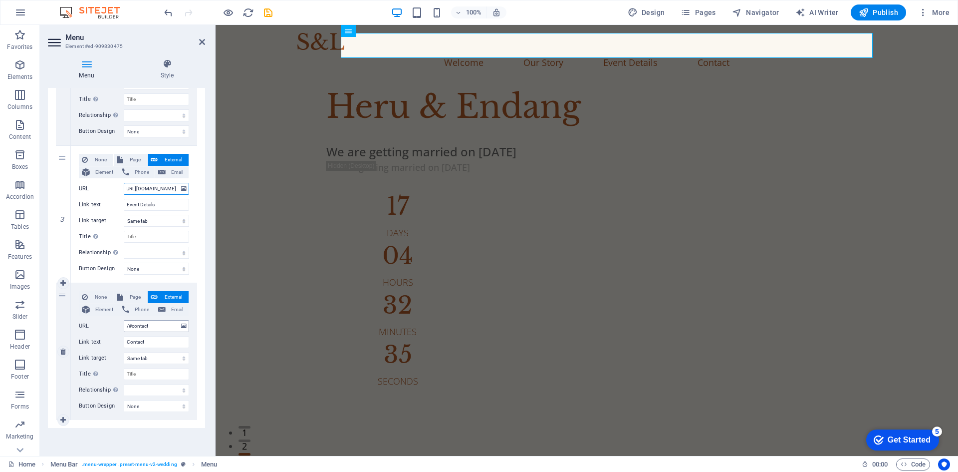
type input "[URL][DOMAIN_NAME]"
drag, startPoint x: 131, startPoint y: 328, endPoint x: 79, endPoint y: 327, distance: 51.4
click at [79, 327] on div "URL /#contact" at bounding box center [134, 326] width 110 height 12
paste input "[URL][DOMAIN_NAME]"
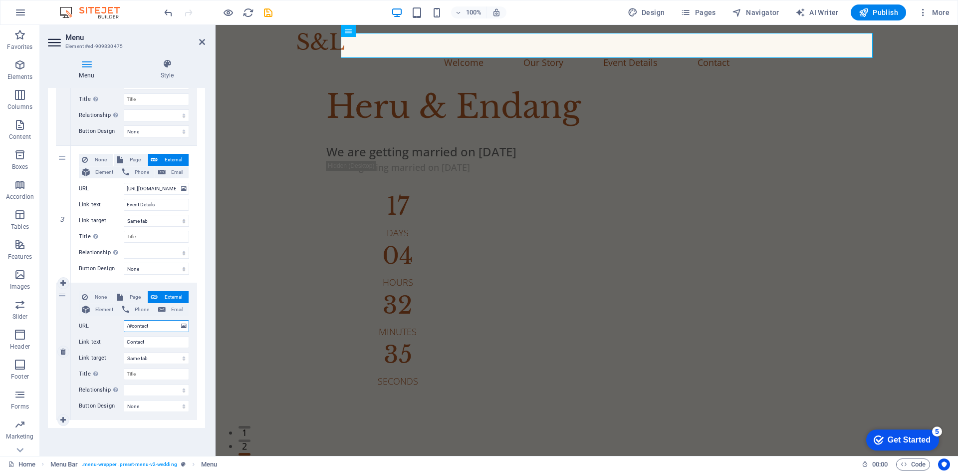
type input "[URL][DOMAIN_NAME]"
select select
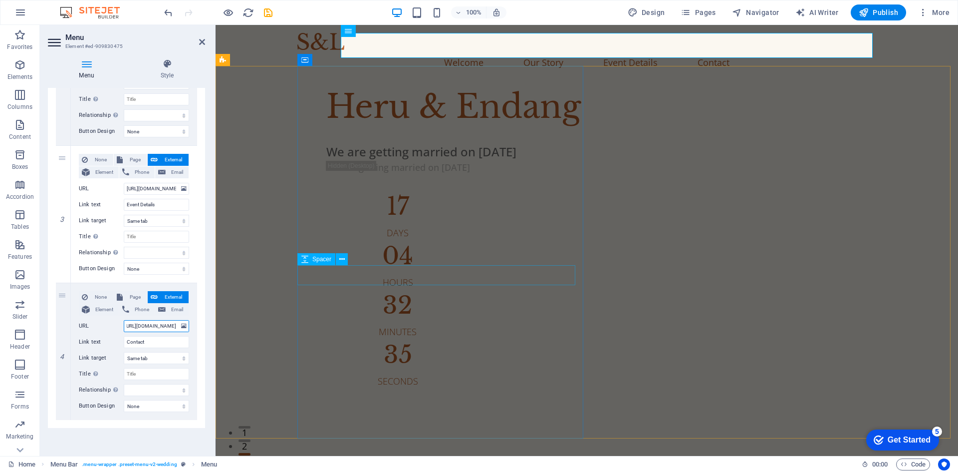
select select
type input "[URL][DOMAIN_NAME]"
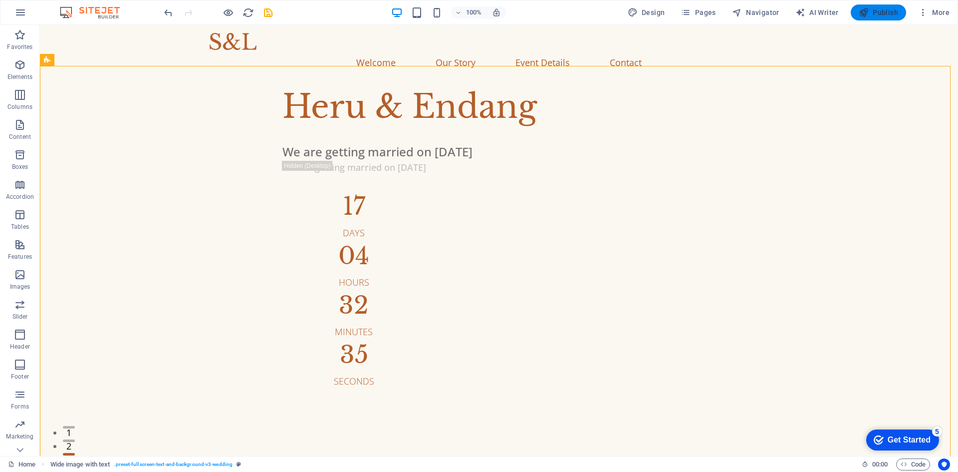
click at [0, 0] on span "Publish" at bounding box center [0, 0] width 0 height 0
